Goal: Task Accomplishment & Management: Use online tool/utility

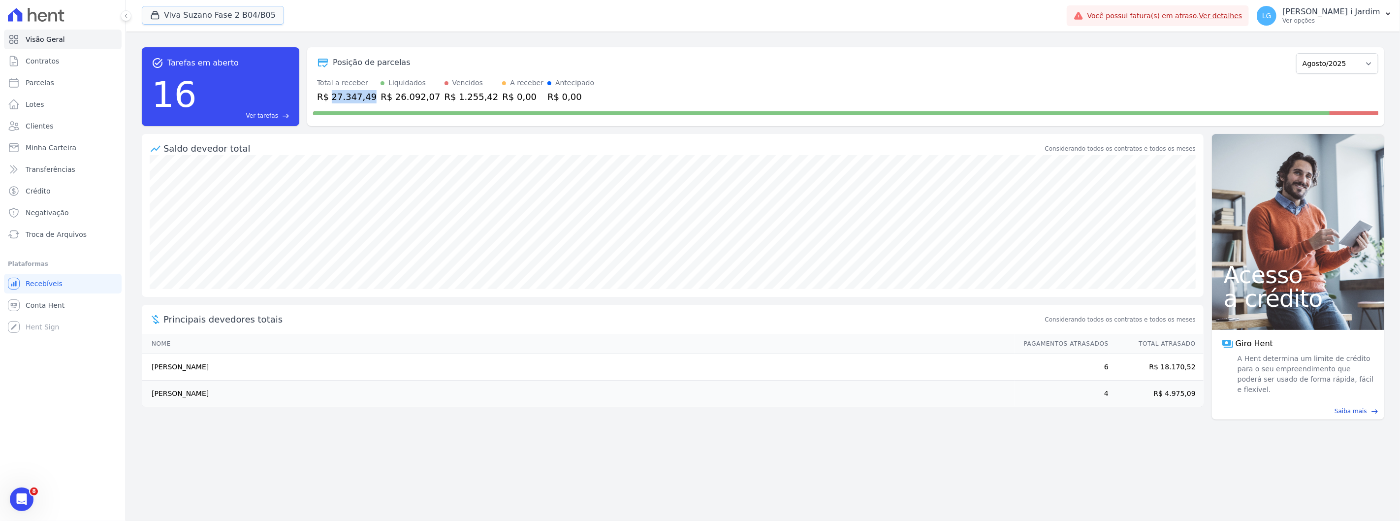
click at [200, 17] on button "Viva Suzano Fase 2 B04/B05" at bounding box center [213, 15] width 142 height 19
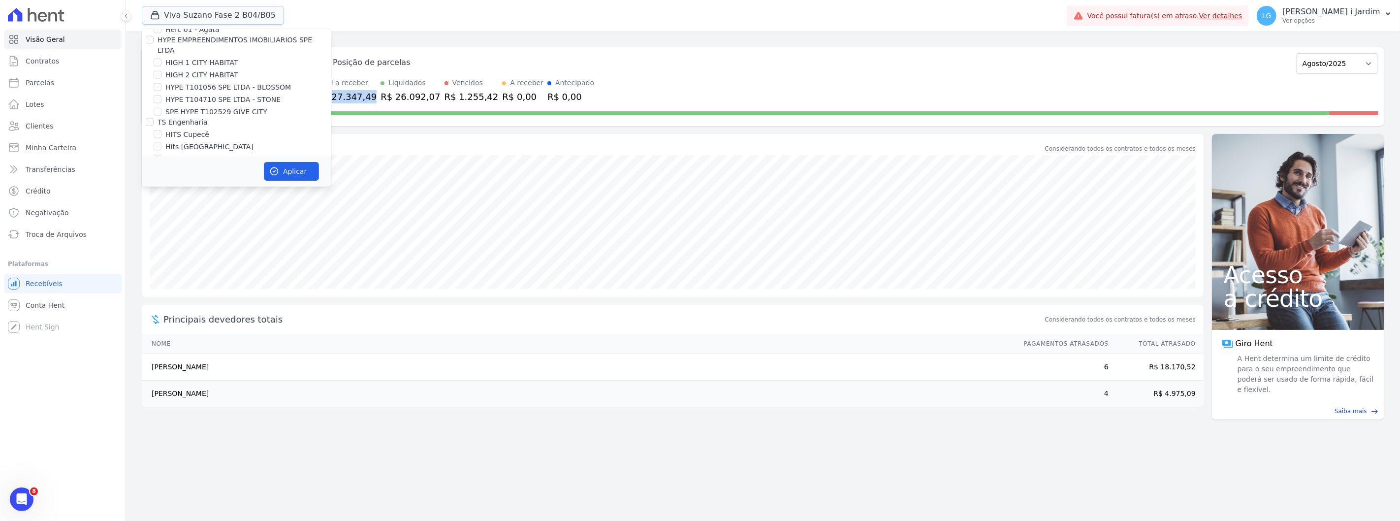
scroll to position [1258, 0]
click at [232, 192] on label "Viva Suzano Fase 2 - B04/B05" at bounding box center [216, 197] width 102 height 10
click at [161, 192] on input "Viva Suzano Fase 2 - B04/B05" at bounding box center [158, 196] width 8 height 8
checkbox input "false"
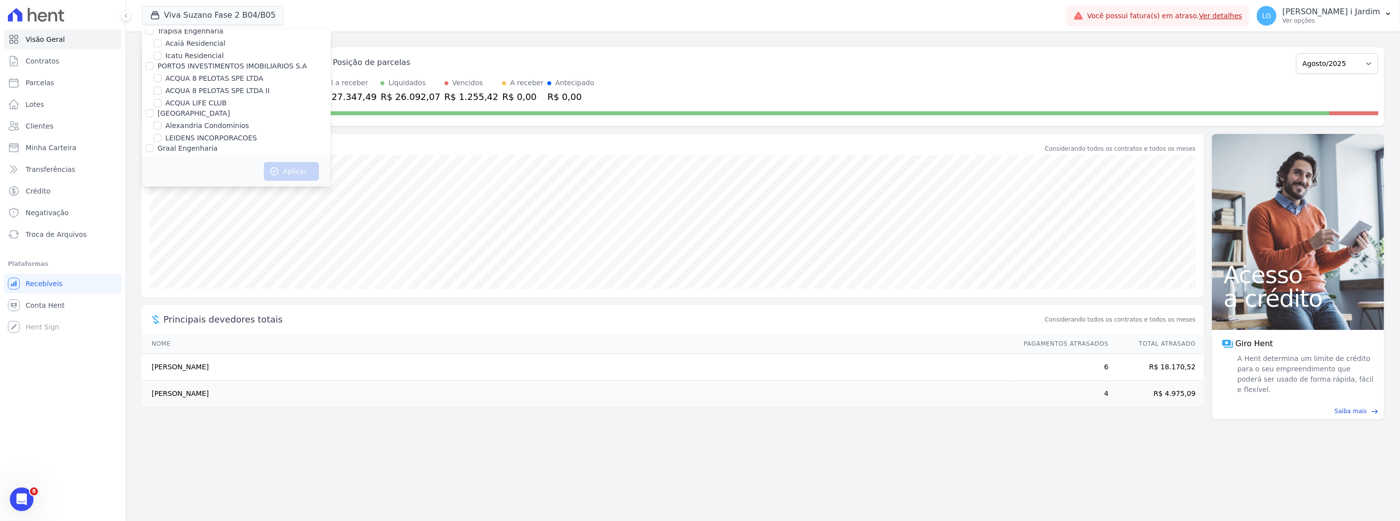
scroll to position [0, 0]
click at [203, 44] on label "Trapisa Engenharia" at bounding box center [191, 42] width 66 height 8
click at [154, 44] on input "Trapisa Engenharia" at bounding box center [150, 42] width 8 height 8
checkbox input "true"
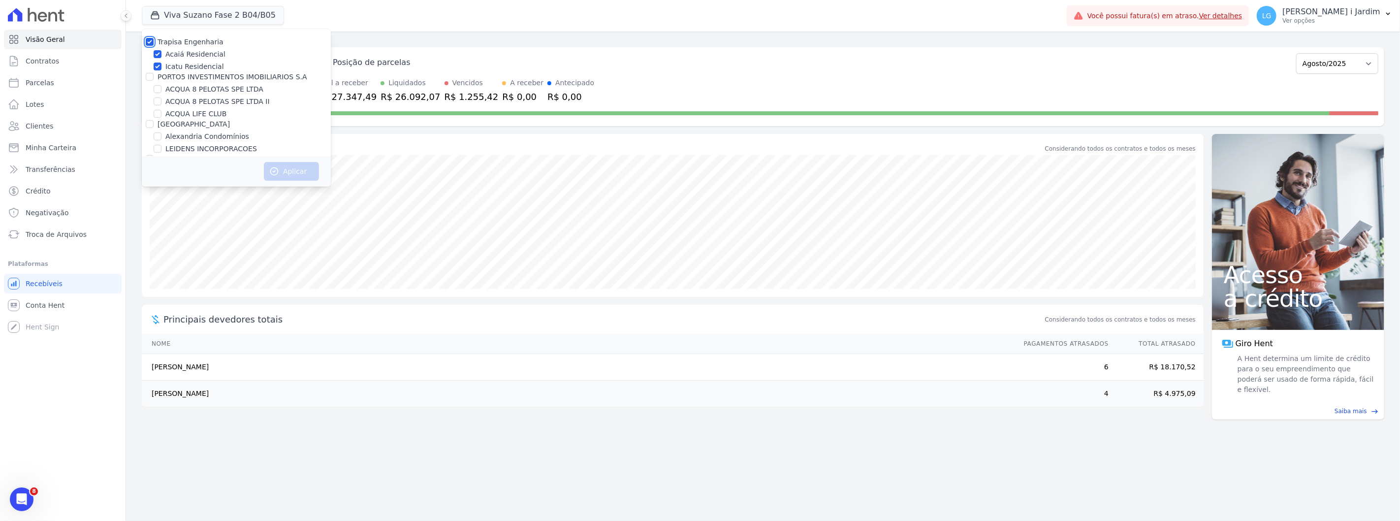
checkbox input "true"
click at [283, 174] on button "Aplicar" at bounding box center [291, 171] width 55 height 19
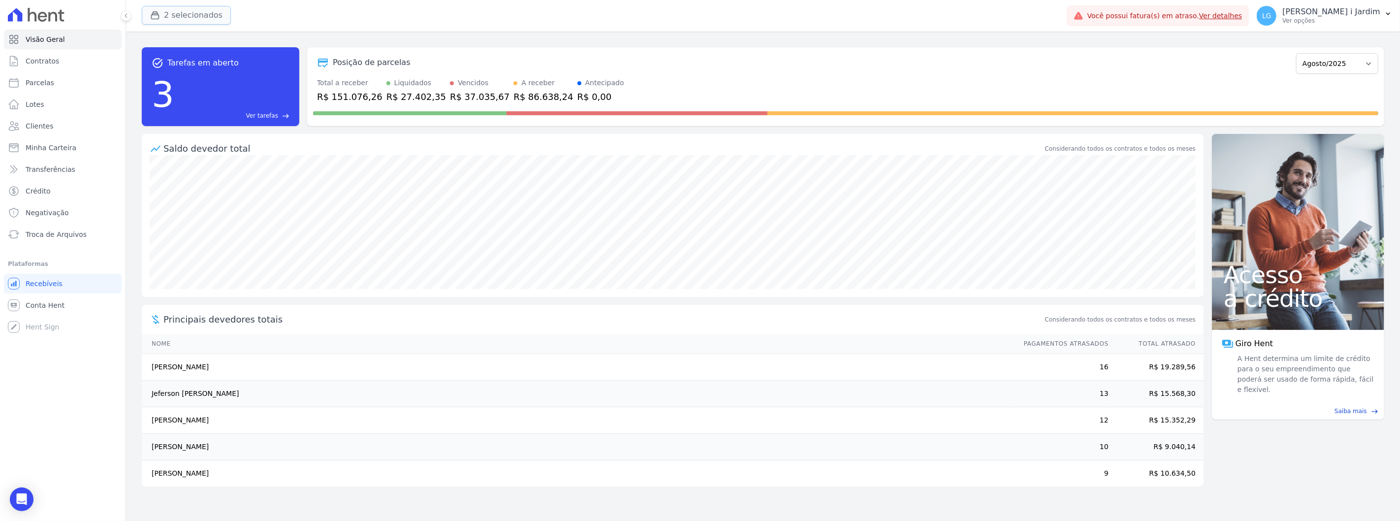
click at [199, 17] on button "2 selecionados" at bounding box center [186, 15] width 89 height 19
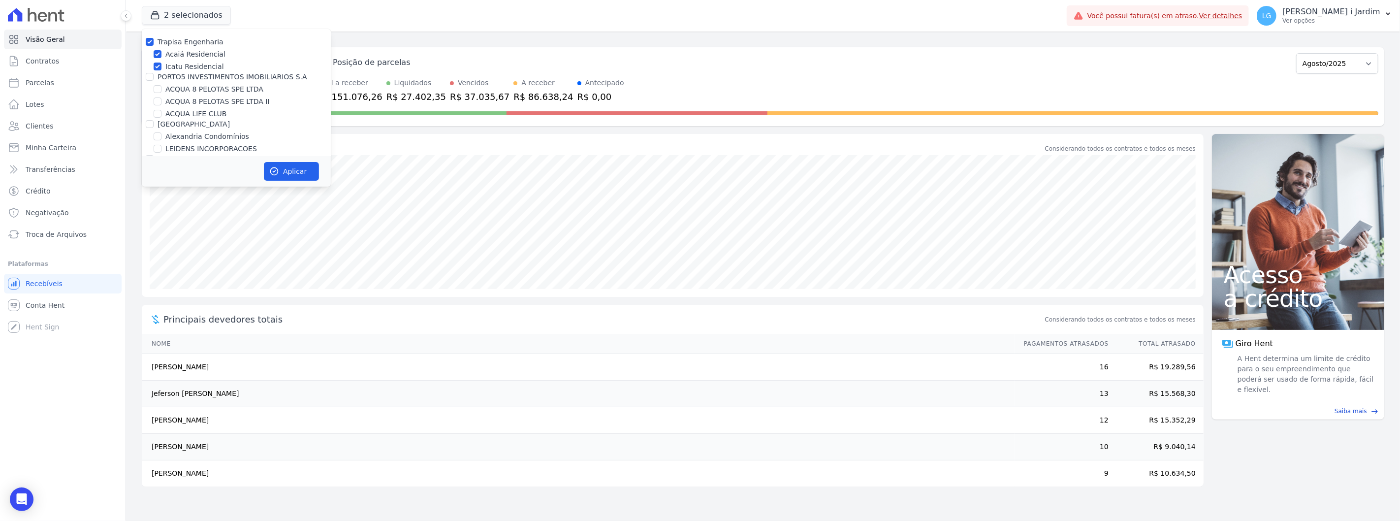
click at [198, 39] on label "Trapisa Engenharia" at bounding box center [191, 42] width 66 height 8
click at [154, 39] on input "Trapisa Engenharia" at bounding box center [150, 42] width 8 height 8
checkbox input "false"
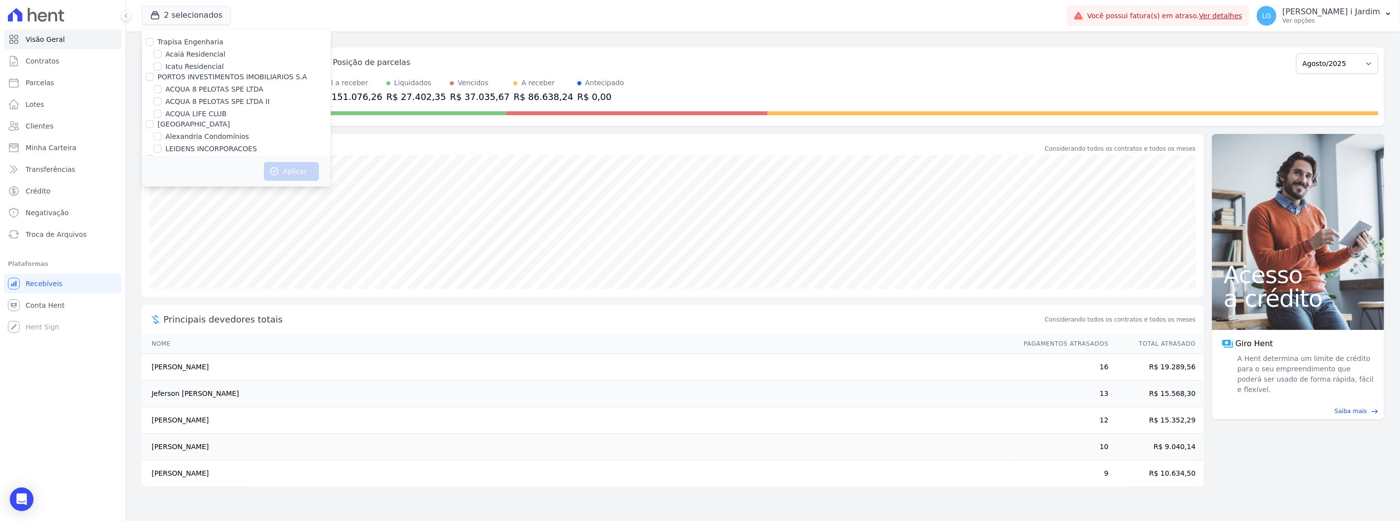
scroll to position [1083, 0]
click at [181, 142] on label "[GEOGRAPHIC_DATA]" at bounding box center [201, 147] width 72 height 10
click at [161, 143] on input "[GEOGRAPHIC_DATA]" at bounding box center [158, 147] width 8 height 8
checkbox input "true"
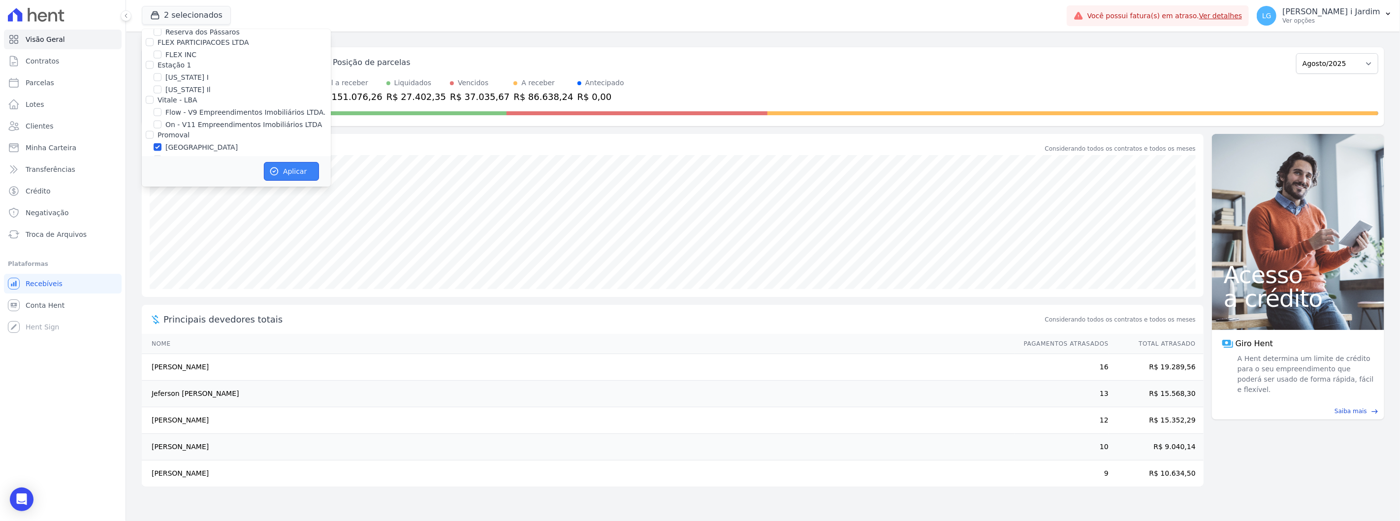
click at [288, 169] on button "Aplicar" at bounding box center [291, 171] width 55 height 19
